Goal: Task Accomplishment & Management: Complete application form

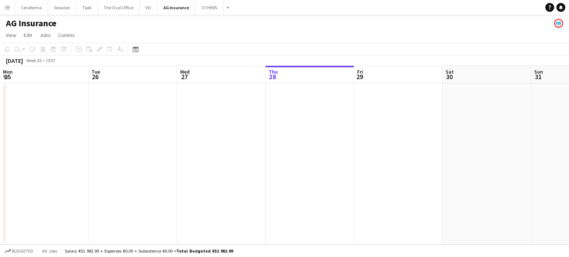
scroll to position [0, 198]
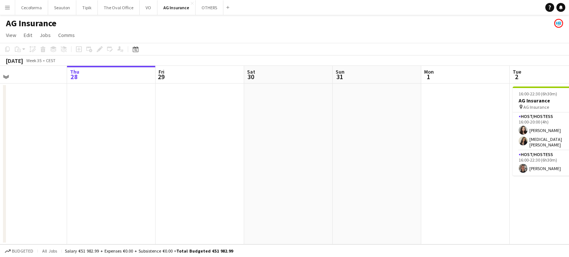
click at [162, 174] on app-calendar-viewport "Mon 25 Tue 26 Wed 27 Thu 28 Fri 29 Sat 30 Sun 31 Mon 1 Tue 2 3/3 1 Job Wed 3 Th…" at bounding box center [284, 155] width 569 height 179
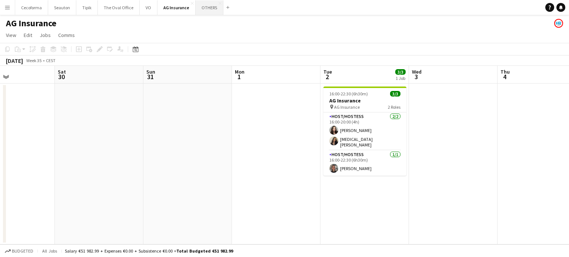
click at [200, 4] on button "OTHERS Close" at bounding box center [209, 7] width 28 height 14
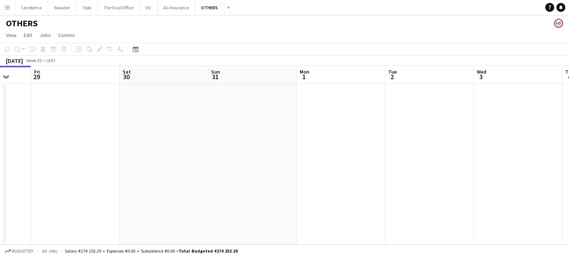
drag, startPoint x: 456, startPoint y: 158, endPoint x: 269, endPoint y: 164, distance: 187.0
click at [279, 166] on app-calendar-viewport "Mon 25 Tue 26 Wed 27 Thu 28 Fri 29 Sat 30 Sun 31 Mon 1 Tue 2 Wed 3 Thu 4 Fri 5" at bounding box center [284, 155] width 569 height 179
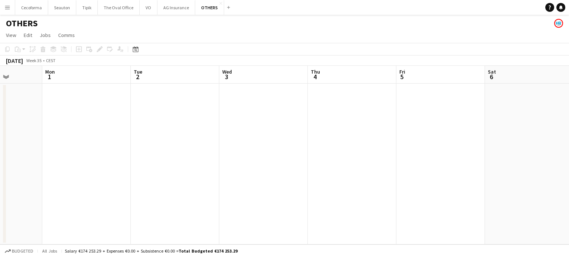
drag, startPoint x: 438, startPoint y: 164, endPoint x: 246, endPoint y: 164, distance: 192.5
click at [228, 168] on app-calendar-viewport "Fri 29 Sat 30 Sun 31 Mon 1 Tue 2 Wed 3 Thu 4 Fri 5 Sat 6 Sun 7 Mon 8 Tue 9" at bounding box center [284, 155] width 569 height 179
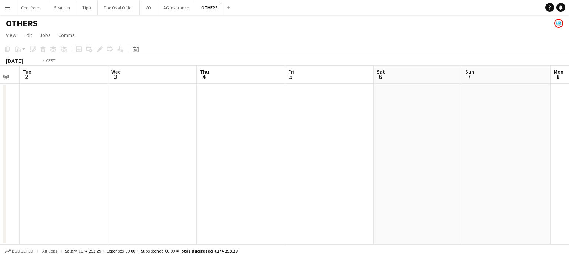
drag, startPoint x: 432, startPoint y: 182, endPoint x: 220, endPoint y: 184, distance: 212.5
click at [215, 186] on app-calendar-viewport "Fri 29 Sat 30 Sun 31 Mon 1 Tue 2 Wed 3 Thu 4 Fri 5 Sat 6 Sun 7 Mon 8 Tue 9" at bounding box center [284, 155] width 569 height 179
click at [133, 195] on app-calendar-viewport "Sun 31 Mon 1 Tue 2 Wed 3 Thu 4 Fri 5 Sat 6 Sun 7 Mon 8 Tue 9 Wed 10 Thu 11" at bounding box center [284, 155] width 569 height 179
drag, startPoint x: 136, startPoint y: 189, endPoint x: 282, endPoint y: 202, distance: 146.8
click at [59, 180] on app-calendar-viewport "Sat 6 Sun 7 Mon 8 Tue 9 Wed 10 Thu 11 Fri 12 Sat 13 Sun 14 Mon 15 Tue 16 Wed 17" at bounding box center [284, 155] width 569 height 179
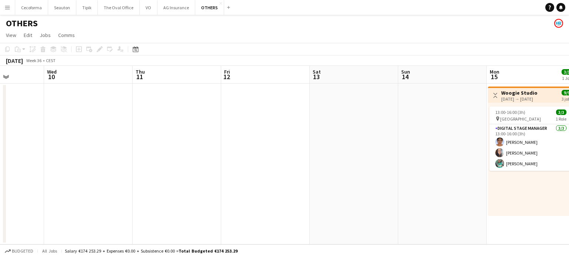
drag, startPoint x: 80, startPoint y: 181, endPoint x: 44, endPoint y: 164, distance: 39.4
click at [23, 171] on app-calendar-viewport "Sat 6 Sun 7 Mon 8 Tue 9 Wed 10 Thu 11 Fri 12 Sat 13 Sun 14 Mon 15 3/3 1 Job Tue…" at bounding box center [284, 155] width 569 height 179
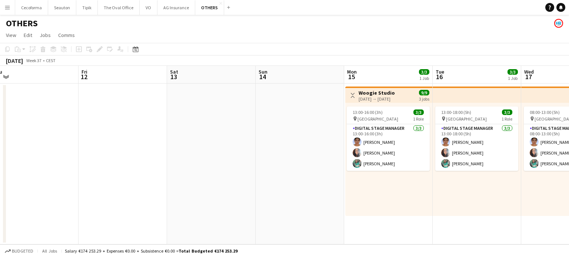
click at [0, 145] on app-calendar-viewport "Mon 8 Tue 9 Wed 10 Thu 11 Fri 12 Sat 13 Sun 14 Mon 15 3/3 1 Job Tue 16 3/3 1 Jo…" at bounding box center [284, 155] width 569 height 179
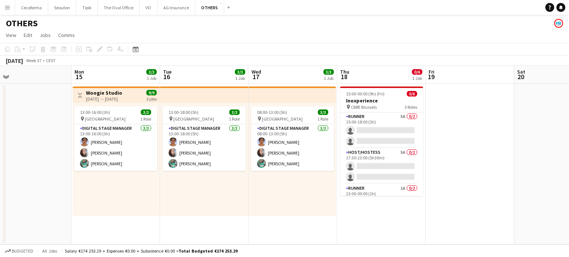
drag, startPoint x: 324, startPoint y: 202, endPoint x: 269, endPoint y: 196, distance: 55.5
click at [278, 198] on app-calendar-viewport "Fri 12 Sat 13 Sun 14 Mon 15 3/3 1 Job Tue 16 3/3 1 Job Wed 17 3/3 1 Job Thu 18 …" at bounding box center [284, 155] width 569 height 179
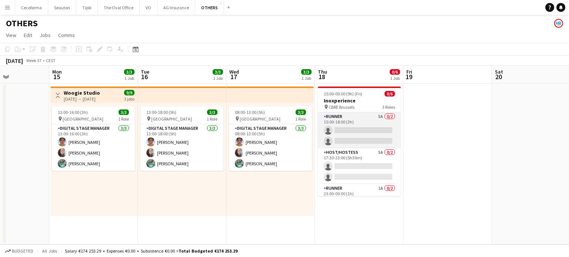
click at [360, 132] on app-card-role "Runner 5A 0/2 15:00-18:00 (3h) single-neutral-actions single-neutral-actions" at bounding box center [359, 131] width 83 height 36
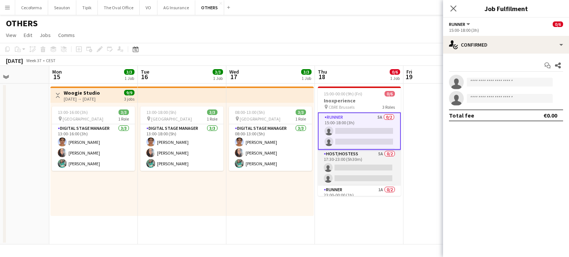
click at [358, 170] on app-card-role "Host/Hostess 5A 0/2 17:30-23:00 (5h30m) single-neutral-actions single-neutral-a…" at bounding box center [359, 168] width 83 height 36
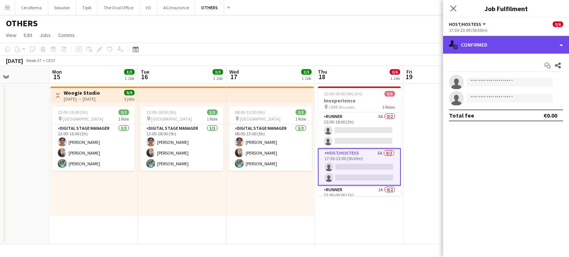
click at [563, 46] on div "single-neutral-actions-check-2 Confirmed" at bounding box center [506, 45] width 126 height 18
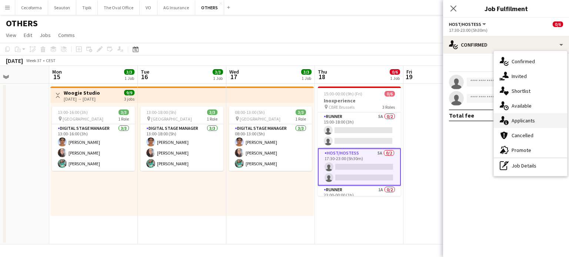
click at [526, 119] on div "single-neutral-actions-information Applicants" at bounding box center [529, 120] width 73 height 15
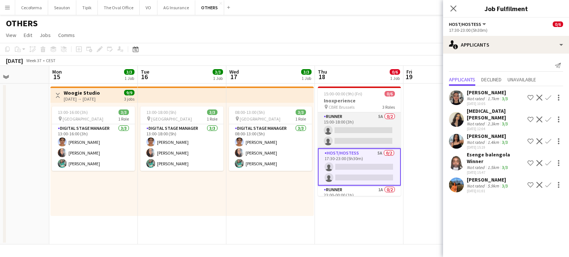
click at [341, 131] on app-card-role "Runner 5A 0/2 15:00-18:00 (3h) single-neutral-actions single-neutral-actions" at bounding box center [359, 131] width 83 height 36
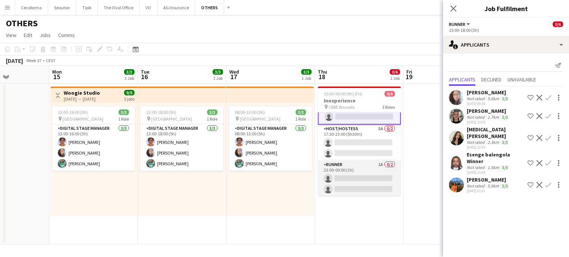
click at [338, 182] on app-card-role "Runner 1A 0/2 23:00-00:00 (1h) single-neutral-actions single-neutral-actions" at bounding box center [359, 179] width 83 height 36
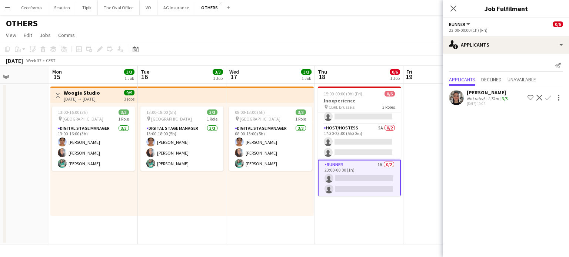
click at [338, 182] on app-card-role "Runner 1A 0/2 23:00-00:00 (1h) single-neutral-actions single-neutral-actions" at bounding box center [359, 178] width 83 height 37
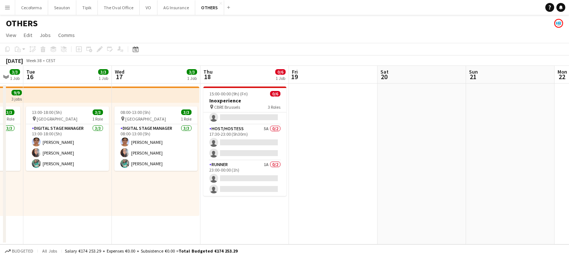
drag, startPoint x: 489, startPoint y: 159, endPoint x: 368, endPoint y: 162, distance: 120.7
click at [368, 161] on app-calendar-viewport "Fri 12 Sat 13 Sun 14 Mon 15 3/3 1 Job Tue 16 3/3 1 Job Wed 17 3/3 1 Job Thu 18 …" at bounding box center [284, 155] width 569 height 179
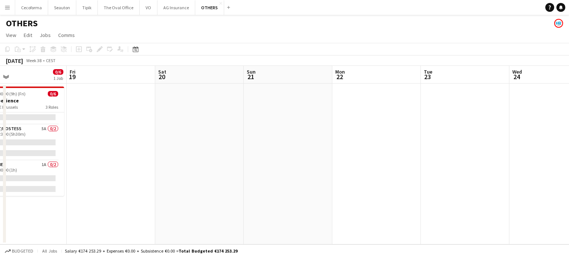
drag, startPoint x: 433, startPoint y: 147, endPoint x: 216, endPoint y: 143, distance: 217.3
click at [216, 143] on app-calendar-viewport "Tue 16 3/3 1 Job Wed 17 3/3 1 Job Thu 18 0/6 1 Job Fri 19 Sat 20 Sun 21 Mon 22 …" at bounding box center [284, 155] width 569 height 179
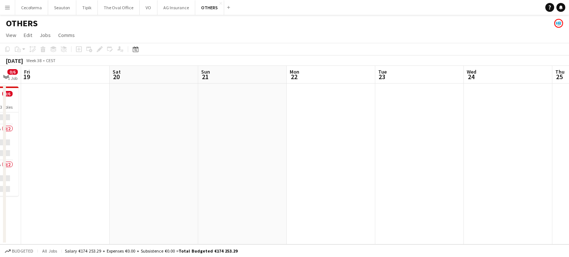
drag, startPoint x: 327, startPoint y: 146, endPoint x: 292, endPoint y: 139, distance: 35.9
click at [292, 145] on app-calendar-viewport "Tue 16 3/3 1 Job Wed 17 3/3 1 Job Thu 18 0/6 1 Job Fri 19 Sat 20 Sun 21 Mon 22 …" at bounding box center [284, 155] width 569 height 179
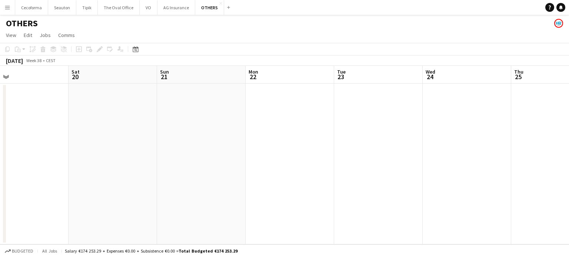
click at [285, 100] on app-date-cell at bounding box center [289, 164] width 88 height 161
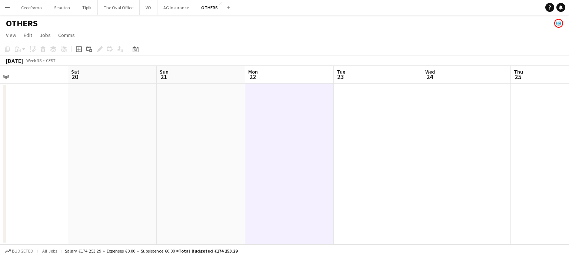
click at [302, 93] on app-date-cell at bounding box center [289, 164] width 88 height 161
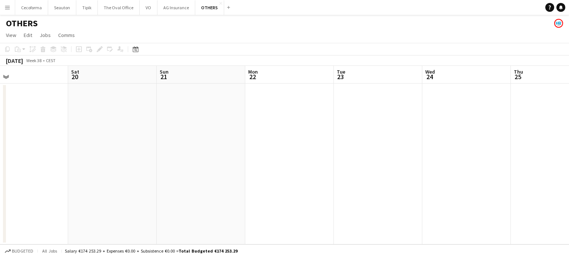
click at [202, 123] on app-date-cell at bounding box center [201, 164] width 88 height 161
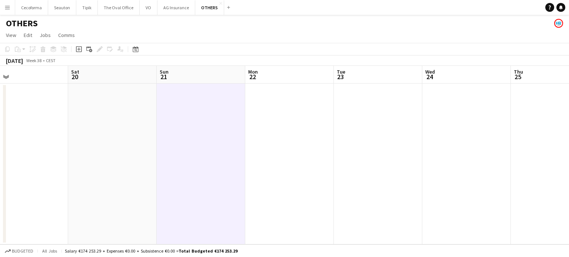
click at [261, 102] on app-date-cell at bounding box center [289, 164] width 88 height 161
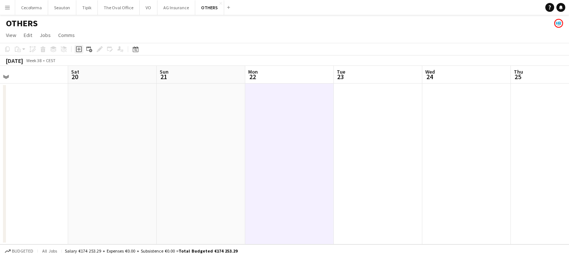
click at [78, 50] on icon "Add job" at bounding box center [79, 49] width 6 height 6
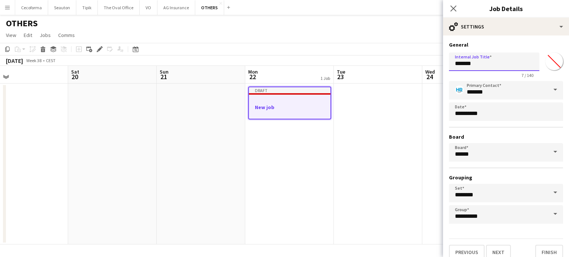
click at [477, 66] on input "*******" at bounding box center [494, 62] width 90 height 19
type input "*"
type input "********"
click at [544, 252] on button "Finish" at bounding box center [549, 252] width 28 height 15
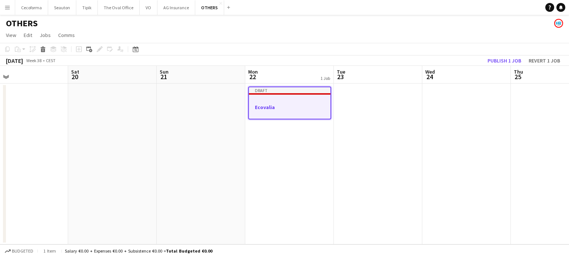
click at [262, 101] on div at bounding box center [289, 101] width 81 height 6
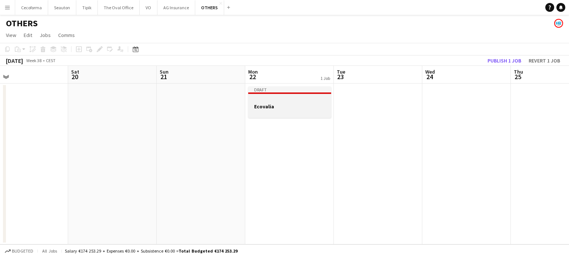
click at [274, 106] on h3 "Ecovalia" at bounding box center [289, 106] width 83 height 7
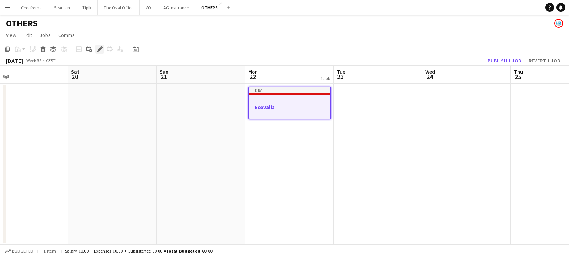
click at [98, 48] on icon "Edit" at bounding box center [100, 49] width 6 height 6
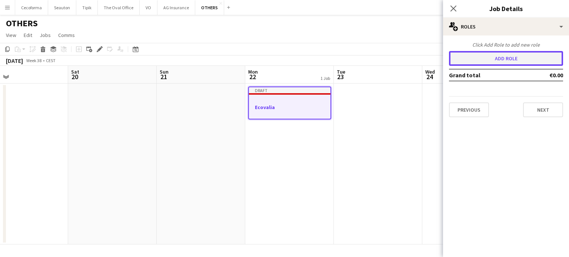
click at [502, 57] on button "Add role" at bounding box center [506, 58] width 114 height 15
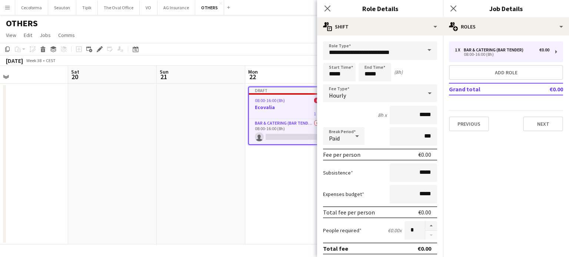
click at [422, 49] on span at bounding box center [429, 50] width 16 height 18
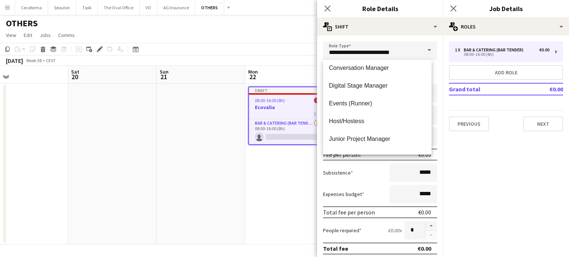
scroll to position [111, 0]
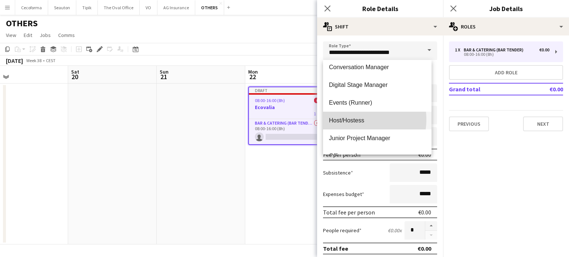
click at [351, 120] on span "Host/Hostess" at bounding box center [377, 120] width 97 height 7
type input "**********"
type input "******"
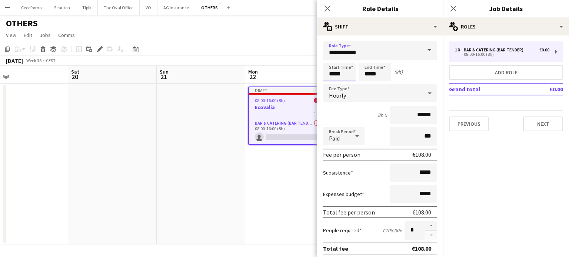
click at [334, 74] on input "*****" at bounding box center [339, 72] width 33 height 19
click at [333, 60] on div at bounding box center [331, 59] width 15 height 7
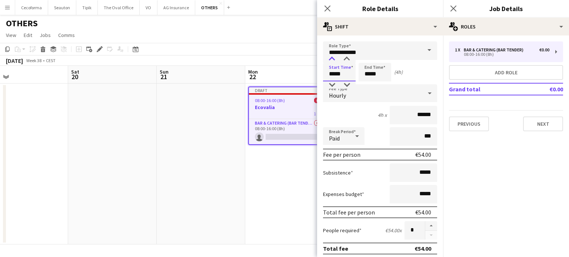
click at [333, 60] on div at bounding box center [331, 59] width 15 height 7
type input "*****"
click at [333, 60] on div at bounding box center [331, 59] width 15 height 7
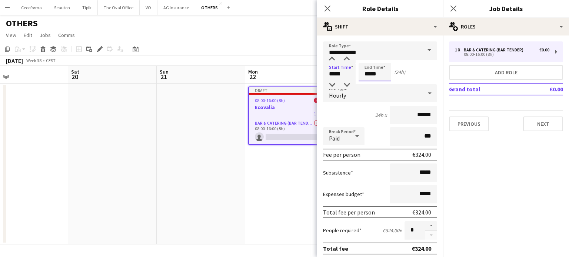
click at [370, 75] on input "*****" at bounding box center [374, 72] width 33 height 19
click at [369, 62] on div at bounding box center [367, 59] width 15 height 7
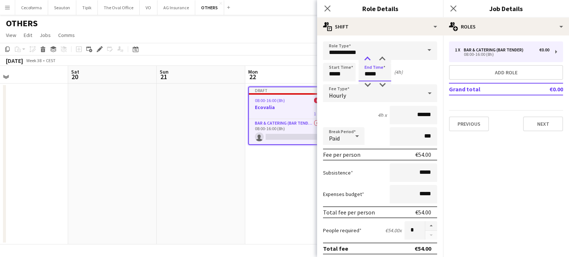
type input "*****"
click at [369, 62] on div at bounding box center [367, 59] width 15 height 7
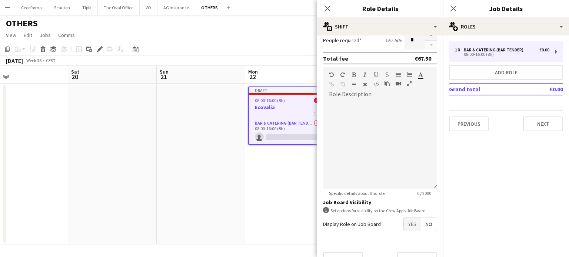
scroll to position [204, 0]
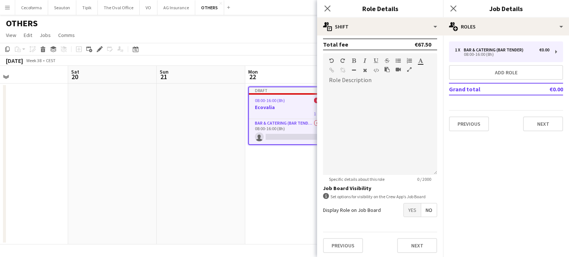
click at [408, 207] on span "Yes" at bounding box center [411, 210] width 17 height 13
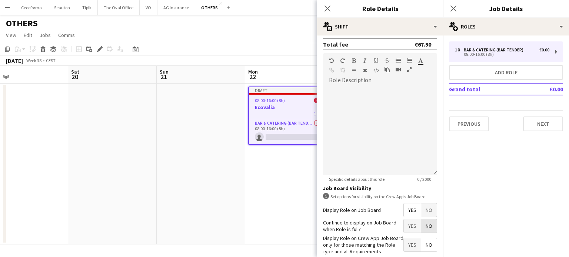
click at [422, 222] on span "No" at bounding box center [429, 225] width 16 height 13
click at [408, 241] on span "Yes" at bounding box center [411, 244] width 17 height 13
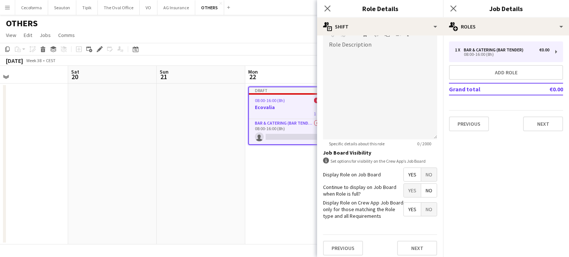
scroll to position [242, 0]
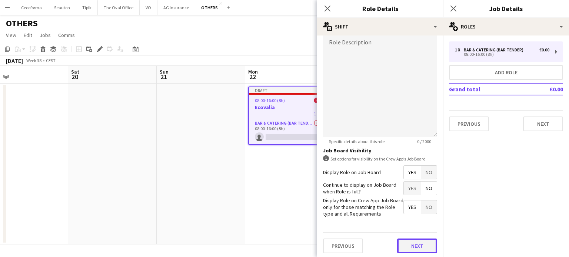
click at [416, 244] on button "Next" at bounding box center [417, 246] width 40 height 15
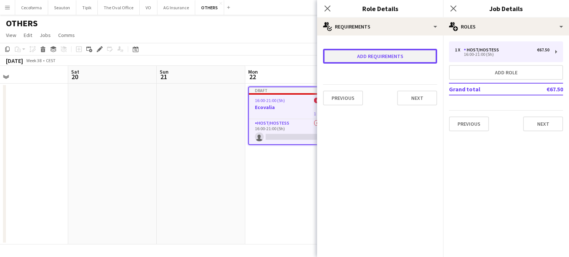
click at [400, 57] on button "Add requirements" at bounding box center [380, 56] width 114 height 15
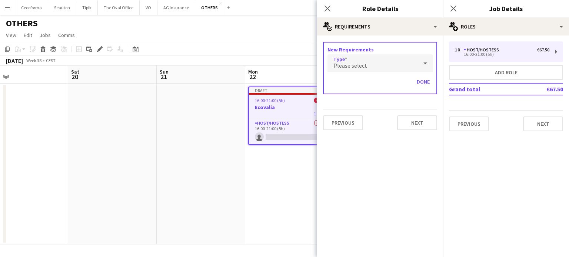
click at [370, 67] on div "Please select" at bounding box center [372, 63] width 90 height 18
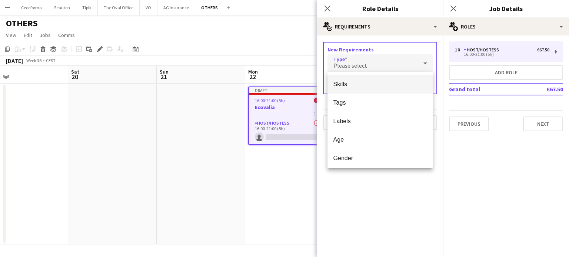
click at [346, 84] on span "Skills" at bounding box center [380, 84] width 94 height 7
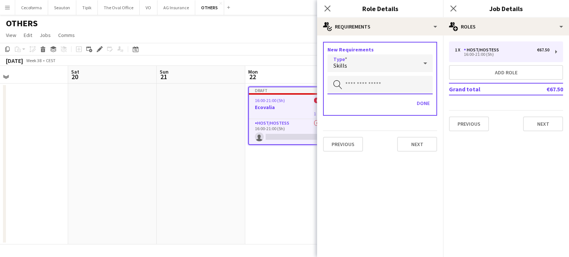
click at [350, 86] on input "text" at bounding box center [379, 85] width 105 height 19
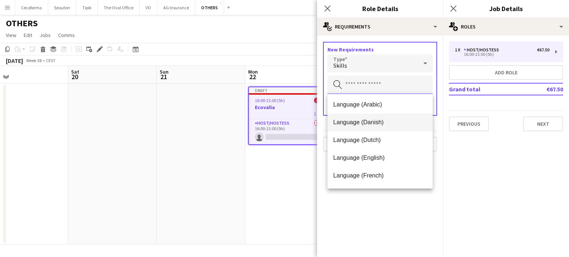
scroll to position [37, 0]
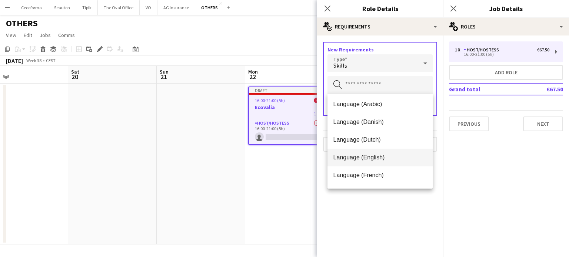
click at [357, 156] on span "Language (English)" at bounding box center [380, 157] width 94 height 7
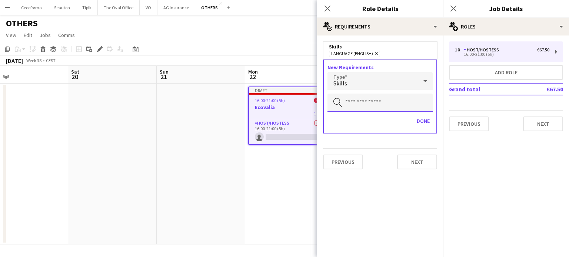
click at [353, 103] on input "text" at bounding box center [379, 103] width 105 height 19
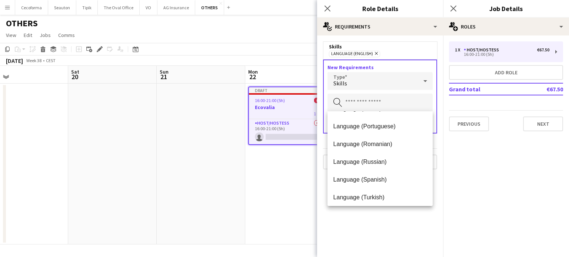
scroll to position [222, 0]
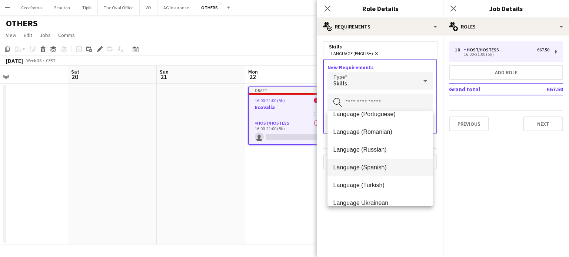
click at [352, 166] on span "Language (Spanish)" at bounding box center [380, 167] width 94 height 7
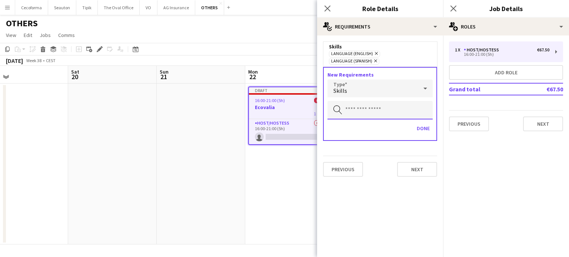
click at [353, 103] on input "text" at bounding box center [379, 110] width 105 height 19
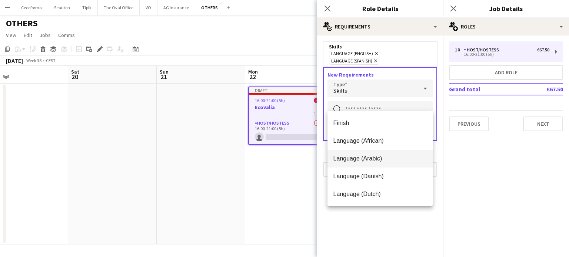
scroll to position [37, 0]
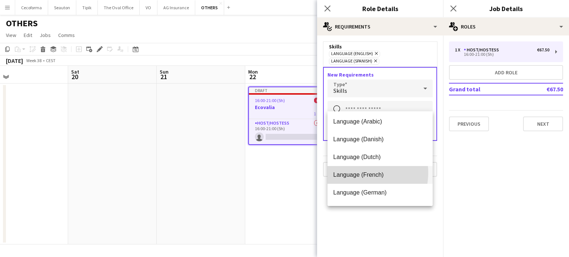
click at [359, 173] on span "Language (French)" at bounding box center [380, 174] width 94 height 7
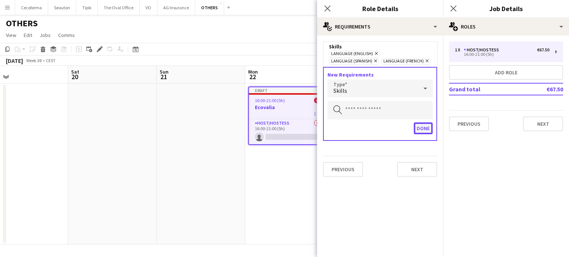
click at [422, 128] on button "Done" at bounding box center [422, 129] width 19 height 12
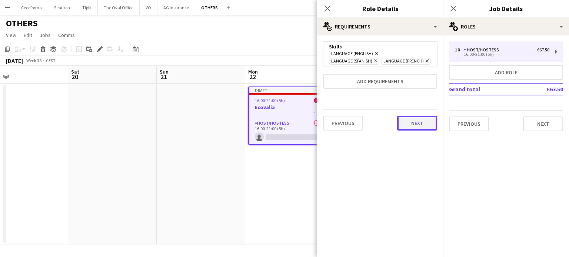
click at [420, 122] on button "Next" at bounding box center [417, 123] width 40 height 15
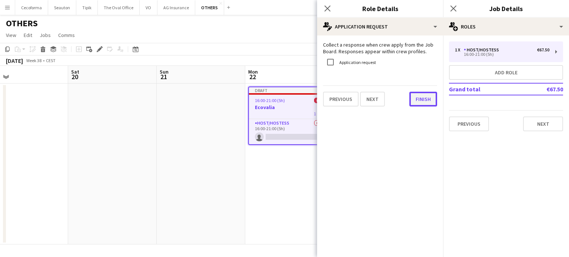
click at [426, 103] on button "Finish" at bounding box center [423, 99] width 28 height 15
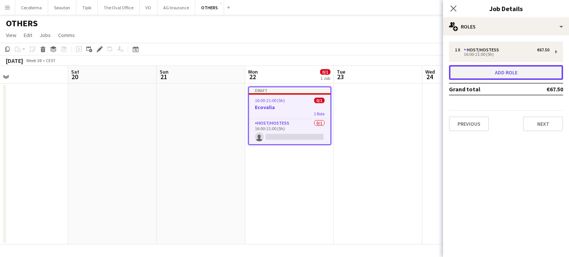
click at [497, 76] on button "Add role" at bounding box center [506, 72] width 114 height 15
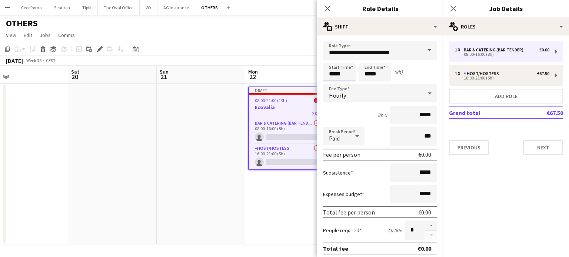
click at [335, 73] on input "*****" at bounding box center [339, 72] width 33 height 19
click at [331, 57] on div at bounding box center [331, 59] width 15 height 7
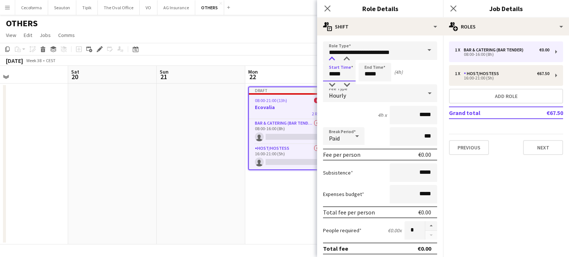
click at [331, 57] on div at bounding box center [331, 59] width 15 height 7
type input "*****"
click at [331, 57] on div at bounding box center [331, 59] width 15 height 7
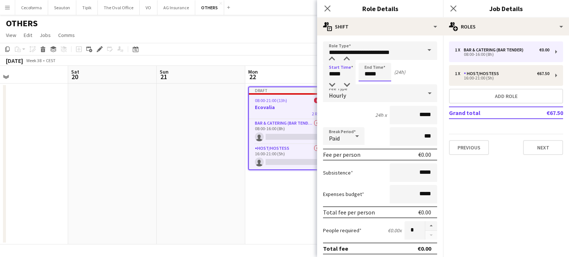
click at [370, 76] on input "*****" at bounding box center [374, 72] width 33 height 19
click at [369, 59] on div at bounding box center [367, 59] width 15 height 7
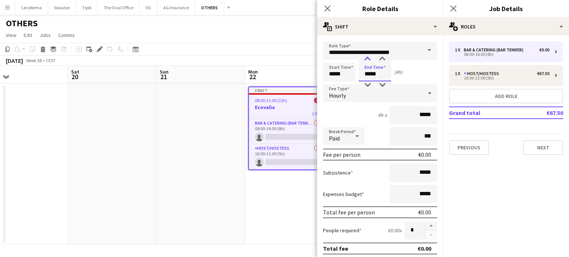
click at [369, 59] on div at bounding box center [367, 59] width 15 height 7
type input "*****"
click at [367, 83] on div at bounding box center [367, 84] width 15 height 7
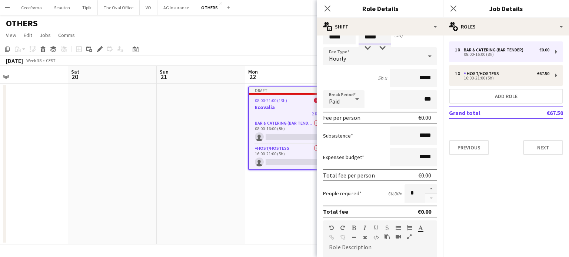
scroll to position [0, 0]
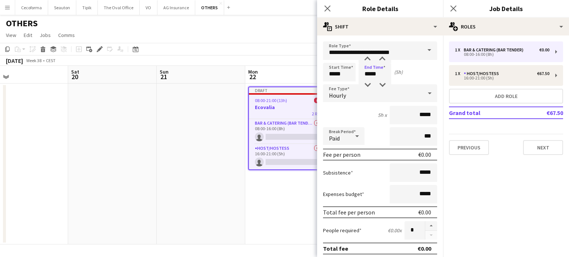
click at [425, 50] on span at bounding box center [429, 50] width 16 height 18
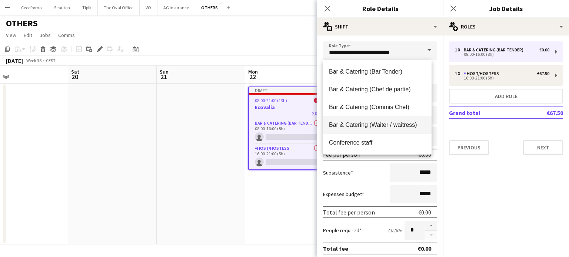
click at [361, 125] on span "Bar & Catering (Waiter / waitress)" at bounding box center [377, 124] width 97 height 7
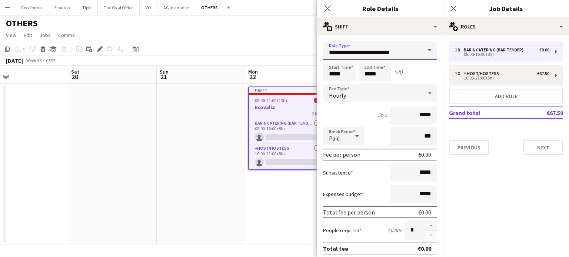
type input "**********"
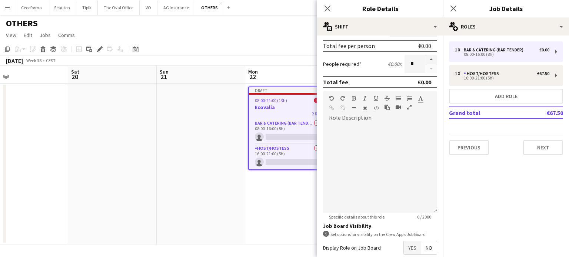
scroll to position [204, 0]
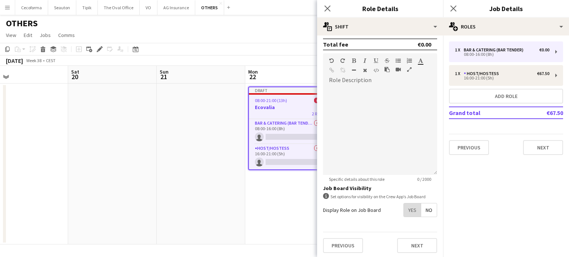
click at [405, 208] on span "Yes" at bounding box center [411, 210] width 17 height 13
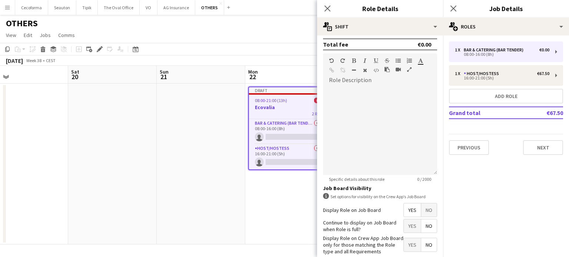
click at [422, 226] on span "No" at bounding box center [429, 225] width 16 height 13
click at [406, 245] on span "Yes" at bounding box center [411, 244] width 17 height 13
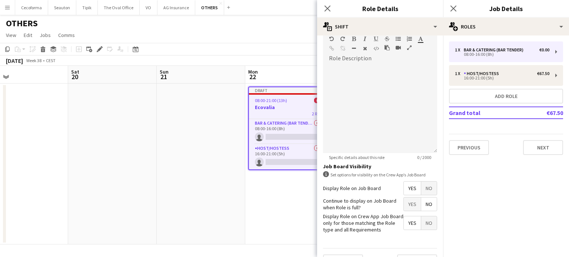
scroll to position [242, 0]
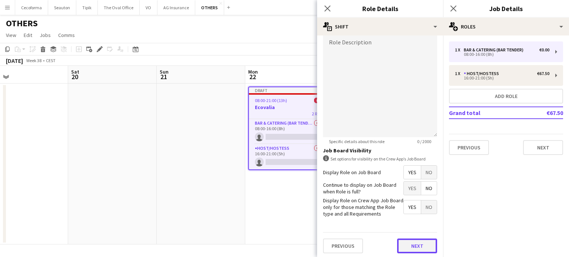
click at [413, 243] on button "Next" at bounding box center [417, 246] width 40 height 15
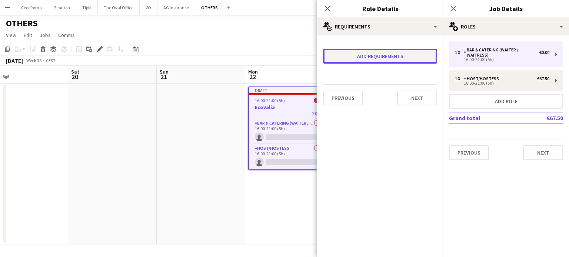
click at [368, 54] on button "Add requirements" at bounding box center [380, 56] width 114 height 15
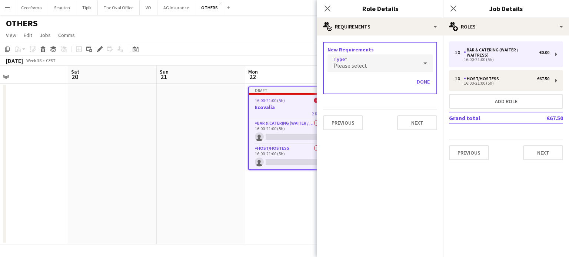
click at [361, 62] on span "Please select" at bounding box center [350, 65] width 34 height 7
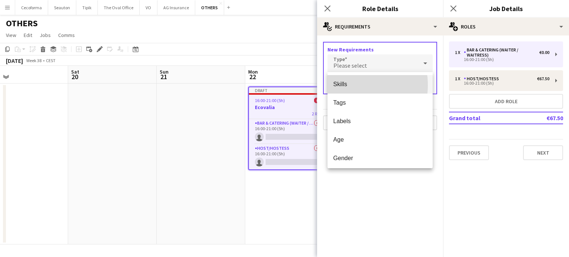
click at [346, 85] on span "Skills" at bounding box center [380, 84] width 94 height 7
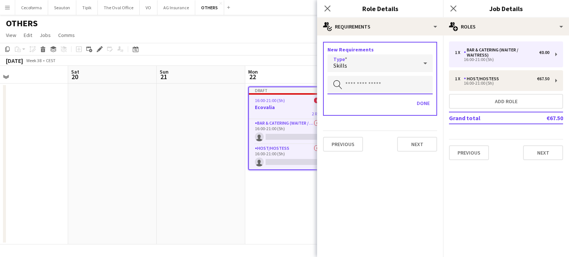
click at [346, 84] on input "text" at bounding box center [379, 85] width 105 height 19
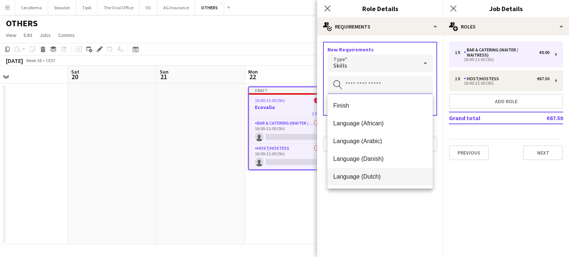
scroll to position [74, 0]
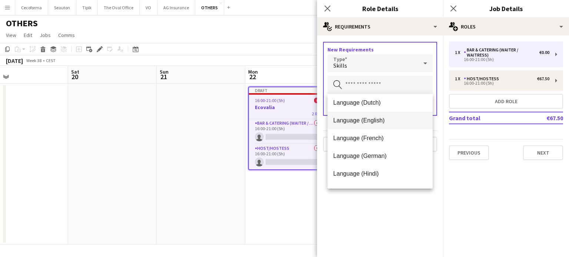
click at [353, 118] on span "Language (English)" at bounding box center [380, 120] width 94 height 7
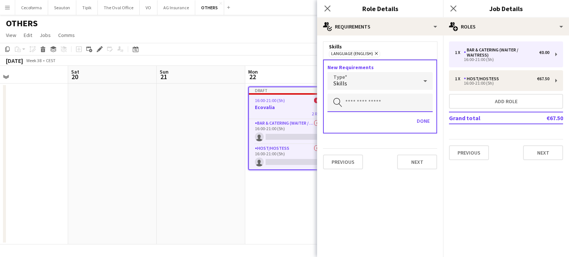
click at [356, 102] on input "text" at bounding box center [379, 103] width 105 height 19
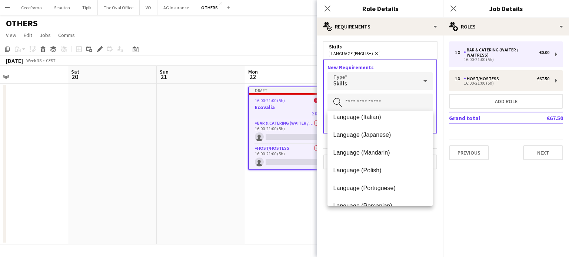
scroll to position [222, 0]
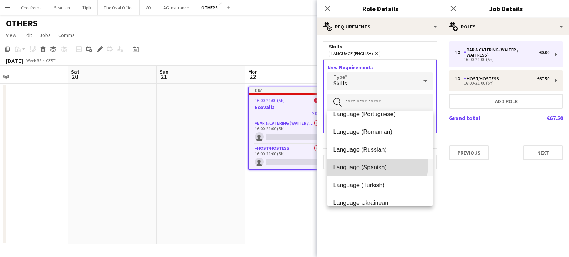
click at [361, 165] on span "Language (Spanish)" at bounding box center [380, 167] width 94 height 7
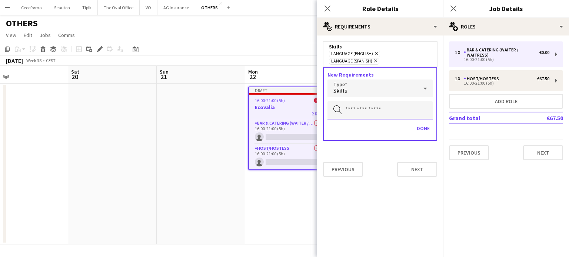
click at [361, 103] on input "text" at bounding box center [379, 110] width 105 height 19
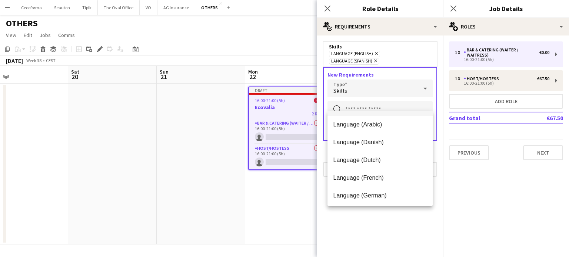
scroll to position [74, 0]
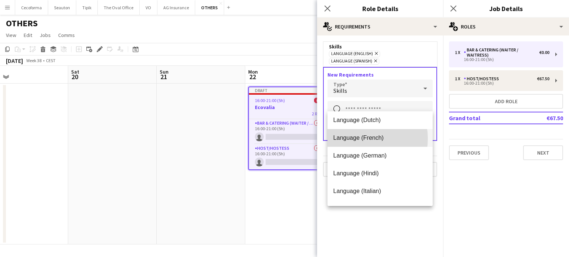
click at [359, 139] on span "Language (French)" at bounding box center [380, 137] width 94 height 7
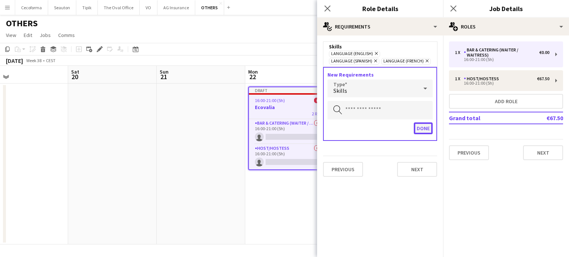
click at [424, 130] on button "Done" at bounding box center [422, 129] width 19 height 12
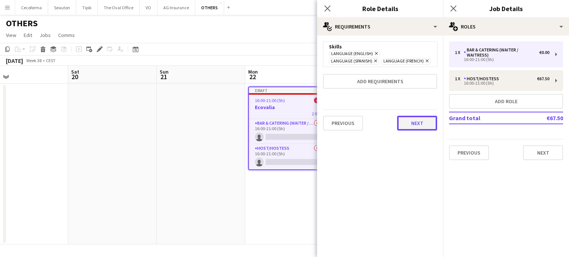
click at [422, 123] on button "Next" at bounding box center [417, 123] width 40 height 15
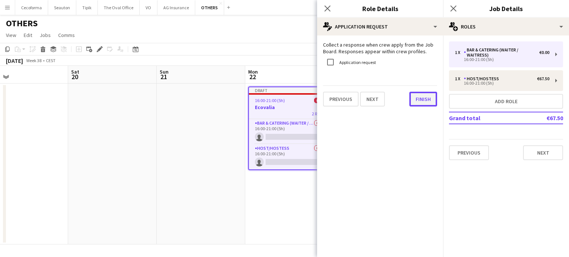
click at [423, 102] on button "Finish" at bounding box center [423, 99] width 28 height 15
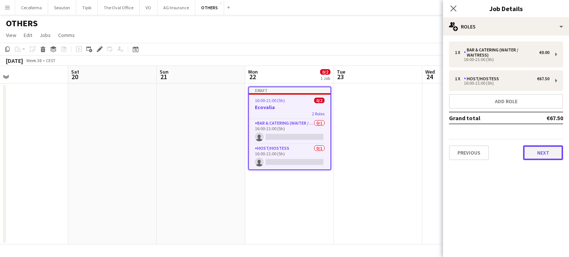
click at [552, 154] on button "Next" at bounding box center [543, 152] width 40 height 15
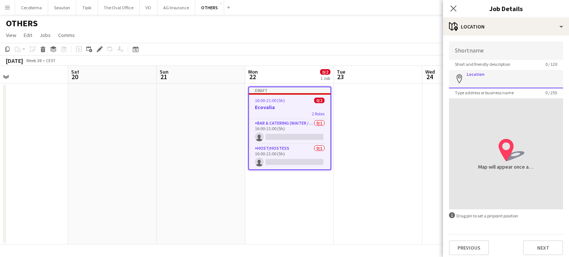
click at [486, 83] on input "Location" at bounding box center [506, 79] width 114 height 19
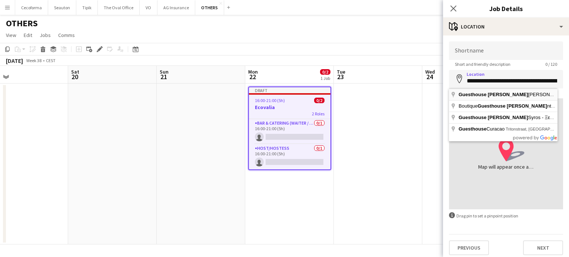
type input "**********"
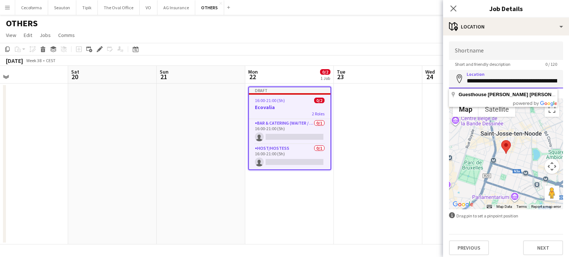
drag, startPoint x: 467, startPoint y: 81, endPoint x: 532, endPoint y: 83, distance: 64.0
click at [532, 83] on input "**********" at bounding box center [506, 79] width 114 height 19
click at [462, 53] on input "Shortname" at bounding box center [506, 50] width 114 height 19
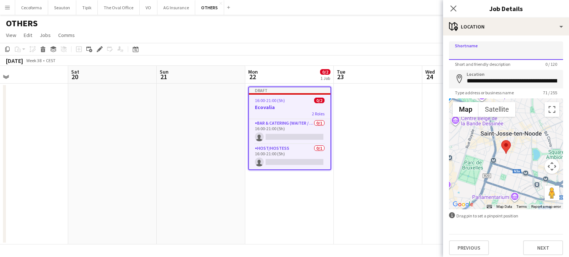
paste input "**********"
type input "**********"
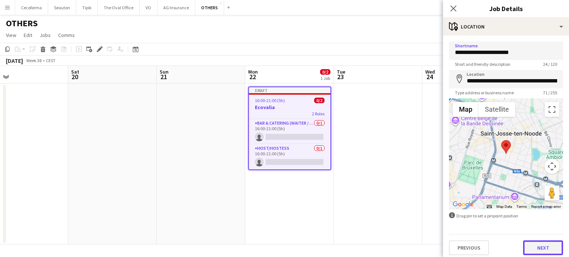
click at [544, 249] on button "Next" at bounding box center [543, 248] width 40 height 15
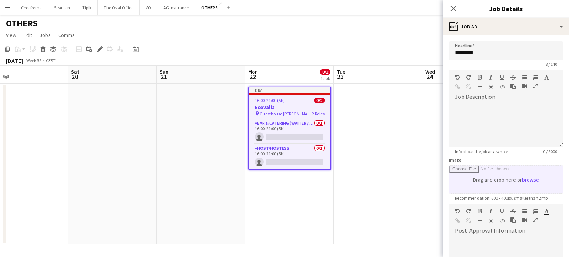
click at [502, 184] on input "Image" at bounding box center [505, 180] width 113 height 28
type input "**********"
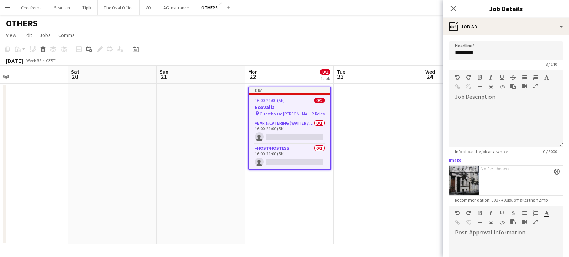
scroll to position [110, 0]
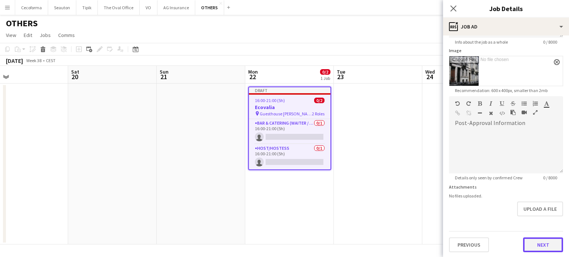
click at [533, 243] on button "Next" at bounding box center [543, 245] width 40 height 15
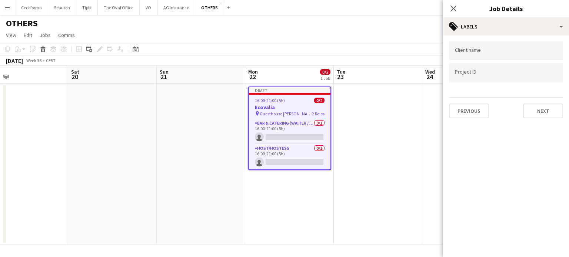
click at [480, 53] on input "Type to search client labels..." at bounding box center [506, 51] width 102 height 7
type input "*****"
click at [493, 73] on input "Type to search project ID labels..." at bounding box center [506, 73] width 102 height 7
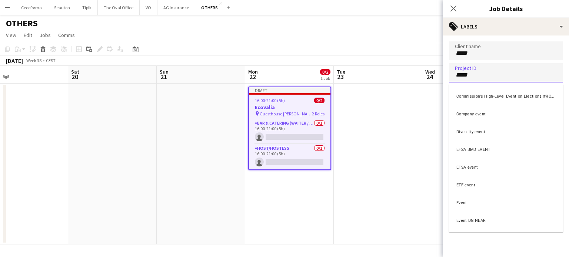
type input "*****"
click at [467, 204] on div "Event" at bounding box center [506, 202] width 114 height 18
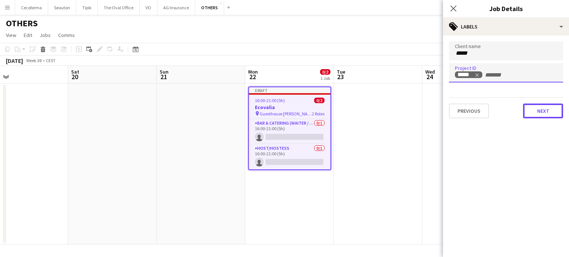
click at [547, 113] on button "Next" at bounding box center [543, 111] width 40 height 15
type input "*******"
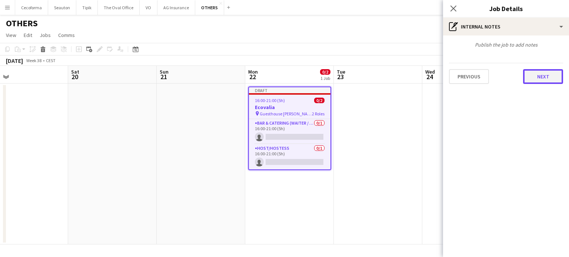
click at [539, 76] on button "Next" at bounding box center [543, 76] width 40 height 15
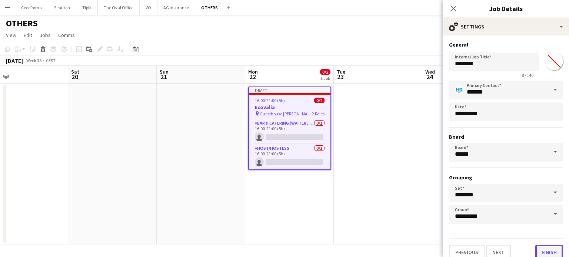
click at [544, 248] on button "Finish" at bounding box center [549, 252] width 28 height 15
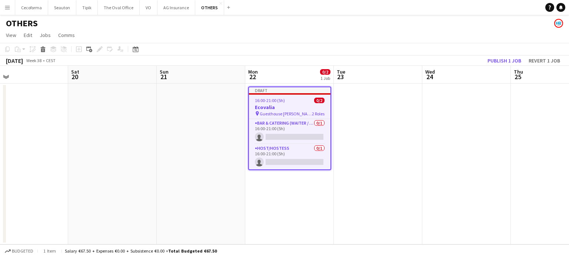
click at [446, 217] on app-date-cell at bounding box center [466, 164] width 88 height 161
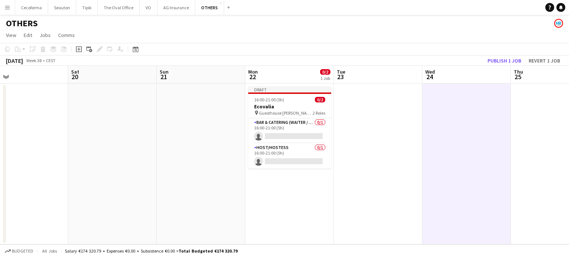
click at [343, 215] on app-date-cell at bounding box center [377, 164] width 88 height 161
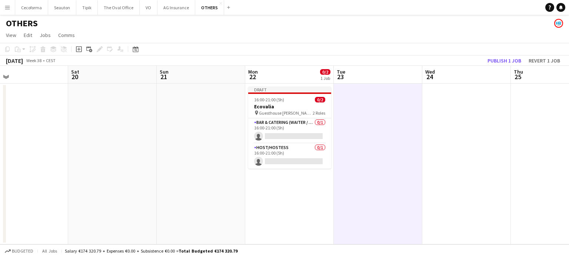
click at [308, 225] on app-date-cell "Draft 16:00-21:00 (5h) 0/2 Ecovalia pin Guesthouse [PERSON_NAME] [PERSON_NAME] …" at bounding box center [289, 164] width 88 height 161
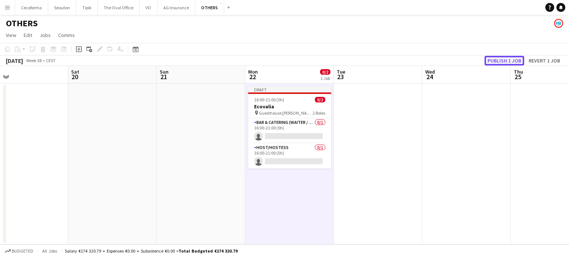
click at [505, 61] on button "Publish 1 job" at bounding box center [504, 61] width 40 height 10
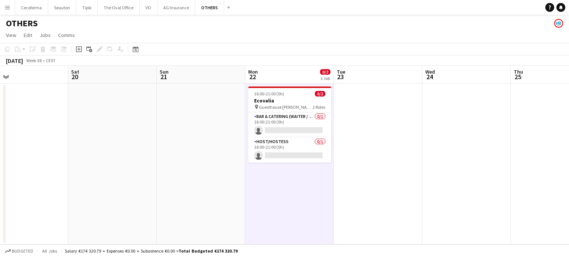
click at [221, 202] on app-date-cell at bounding box center [201, 164] width 88 height 161
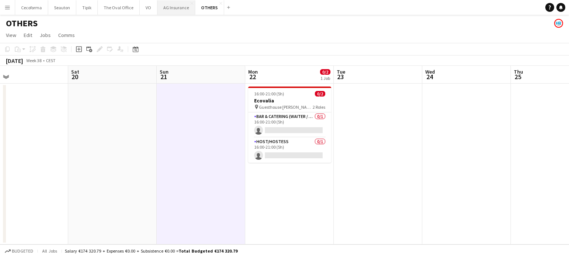
click at [170, 9] on button "AG Insurance Close" at bounding box center [176, 7] width 38 height 14
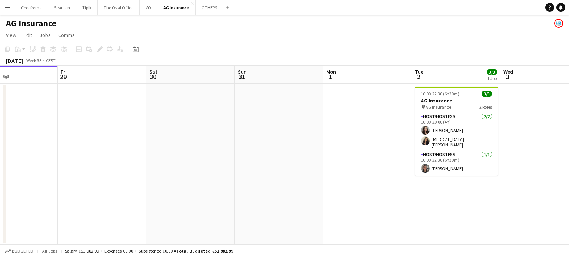
drag, startPoint x: 361, startPoint y: 158, endPoint x: 152, endPoint y: 174, distance: 209.4
click at [152, 174] on app-calendar-viewport "Mon 25 Tue 26 Wed 27 Thu 28 Fri 29 Sat 30 Sun 31 Mon 1 Tue 2 3/3 1 Job Wed 3 Th…" at bounding box center [284, 155] width 569 height 179
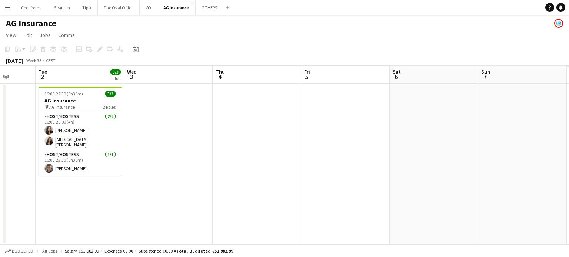
drag, startPoint x: 362, startPoint y: 171, endPoint x: 129, endPoint y: 174, distance: 232.5
click at [129, 174] on app-calendar-viewport "Fri 29 Sat 30 Sun 31 Mon 1 Tue 2 3/3 1 Job Wed 3 Thu 4 Fri 5 Sat 6 Sun 7 Mon 8 …" at bounding box center [284, 155] width 569 height 179
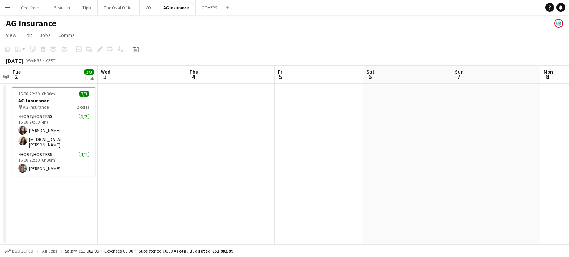
drag, startPoint x: 333, startPoint y: 168, endPoint x: 269, endPoint y: 158, distance: 65.4
click at [80, 166] on app-calendar-viewport "Fri 29 Sat 30 Sun 31 Mon 1 Tue 2 3/3 1 Job Wed 3 Thu 4 Fri 5 Sat 6 Sun 7 Mon 8 …" at bounding box center [284, 155] width 569 height 179
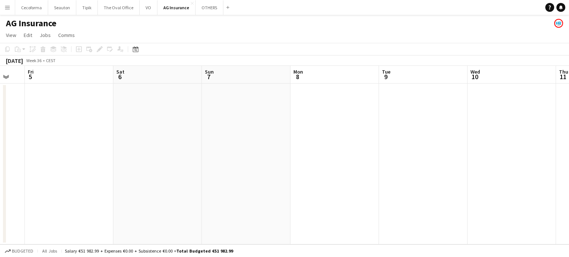
drag, startPoint x: 60, startPoint y: 161, endPoint x: 54, endPoint y: 157, distance: 7.5
click at [51, 158] on app-calendar-viewport "Tue 2 3/3 1 Job Wed 3 Thu 4 Fri 5 Sat 6 Sun 7 Mon 8 Tue 9 Wed 10 Thu 11 Fri 12 …" at bounding box center [284, 155] width 569 height 179
drag, startPoint x: 259, startPoint y: 166, endPoint x: 190, endPoint y: 150, distance: 71.3
click at [98, 153] on app-calendar-viewport "Thu 4 Fri 5 Sat 6 Sun 7 Mon 8 Tue 9 Wed 10 Thu 11 Fri 12 Sat 13 Sun 14 Mon 15" at bounding box center [284, 155] width 569 height 179
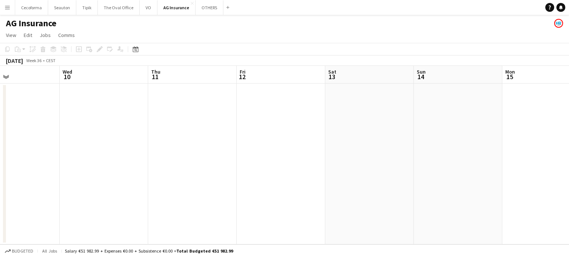
drag, startPoint x: 266, startPoint y: 180, endPoint x: 10, endPoint y: 143, distance: 258.5
click at [0, 149] on app-calendar-viewport "Sat 6 Sun 7 Mon 8 Tue 9 Wed 10 Thu 11 Fri 12 Sat 13 Sun 14 Mon 15 Tue 16 Wed 17" at bounding box center [284, 155] width 569 height 179
drag, startPoint x: 63, startPoint y: 155, endPoint x: 19, endPoint y: 142, distance: 45.9
click at [14, 144] on app-calendar-viewport "Fri 12 Sat 13 Sun 14 Mon 15 Tue 16 Wed 17 Thu 18 Fri 19 Sat 20 Sun 21 Mon 22 Tu…" at bounding box center [284, 155] width 569 height 179
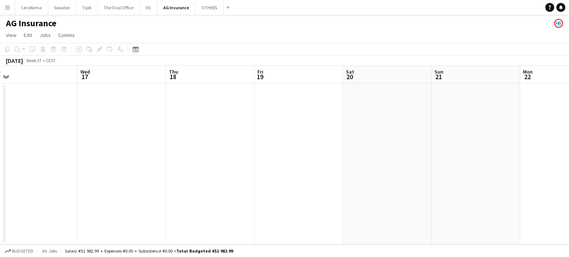
drag, startPoint x: 0, startPoint y: 143, endPoint x: 30, endPoint y: 134, distance: 31.6
click at [0, 139] on app-calendar-viewport "Sun 14 Mon 15 Tue 16 Wed 17 Thu 18 Fri 19 Sat 20 Sun 21 Mon 22 Tue 23 Wed 24 0/…" at bounding box center [284, 155] width 569 height 179
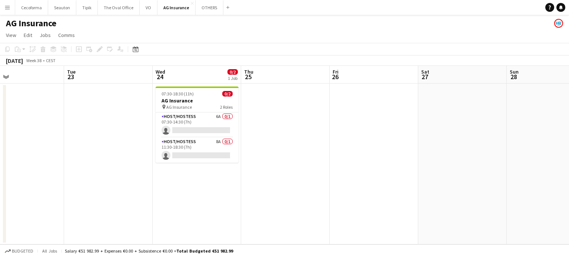
scroll to position [0, 256]
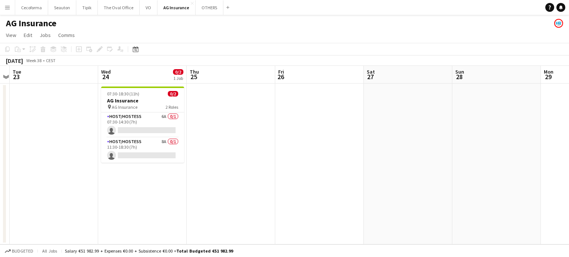
drag, startPoint x: 131, startPoint y: 158, endPoint x: 0, endPoint y: 137, distance: 132.4
click at [0, 137] on app-calendar-viewport "Sat 20 Sun 21 Mon 22 Tue 23 Wed 24 0/2 1 Job Thu 25 Fri 26 Sat 27 Sun 28 Mon 29…" at bounding box center [284, 155] width 569 height 179
click at [136, 124] on app-card-role "Host/Hostess 6A 0/1 07:30-14:30 (7h) single-neutral-actions" at bounding box center [142, 125] width 83 height 25
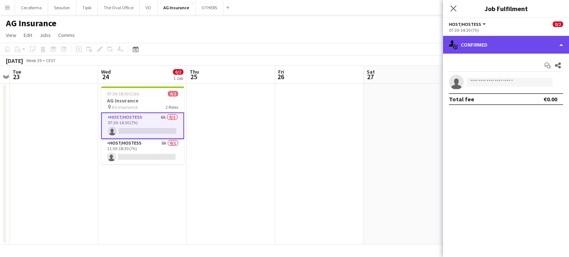
click at [561, 45] on div "single-neutral-actions-check-2 Confirmed" at bounding box center [506, 45] width 126 height 18
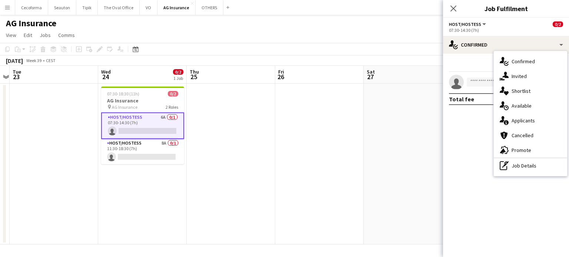
click at [526, 121] on div "single-neutral-actions-information Applicants" at bounding box center [529, 120] width 73 height 15
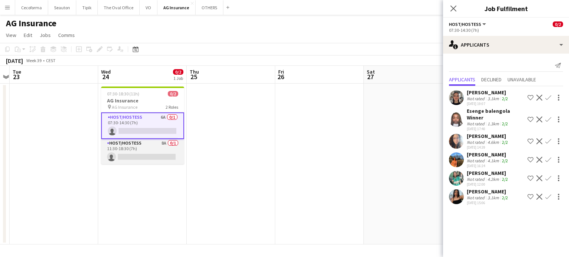
click at [140, 154] on app-card-role "Host/Hostess 8A 0/1 11:30-18:30 (7h) single-neutral-actions" at bounding box center [142, 151] width 83 height 25
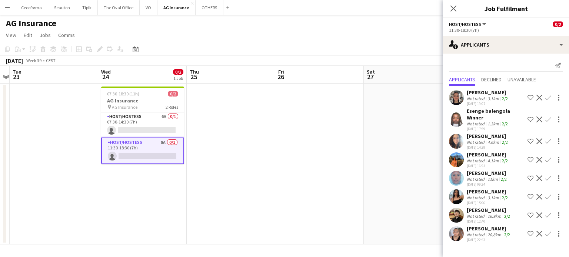
click at [317, 194] on app-date-cell at bounding box center [319, 164] width 88 height 161
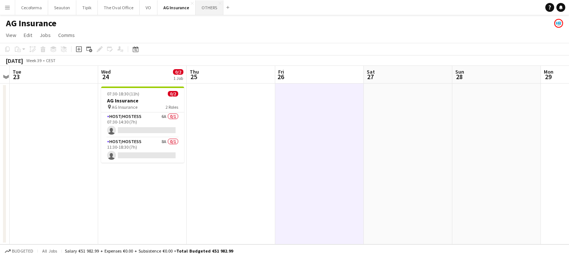
click at [205, 7] on button "OTHERS Close" at bounding box center [209, 7] width 28 height 14
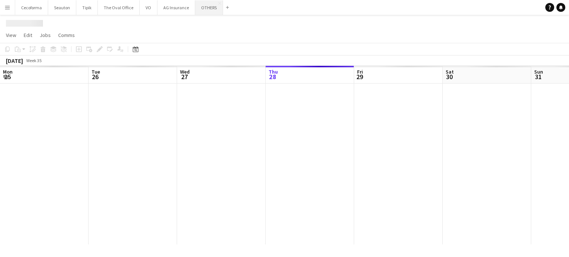
scroll to position [0, 177]
